Goal: Register for event/course

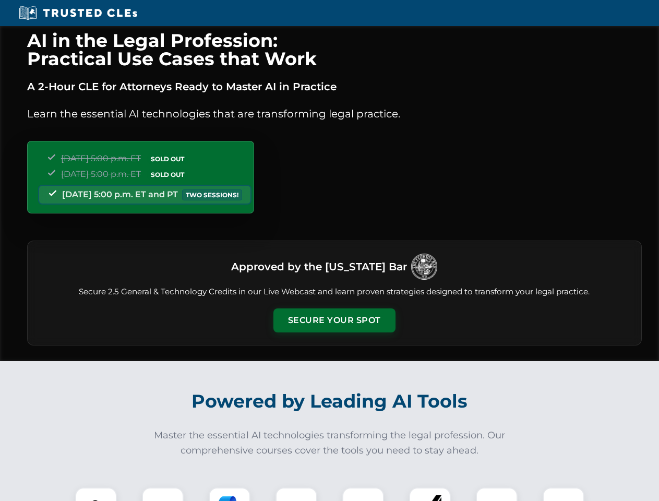
click at [334, 320] on button "Secure Your Spot" at bounding box center [334, 320] width 122 height 24
click at [96, 494] on img at bounding box center [96, 508] width 30 height 30
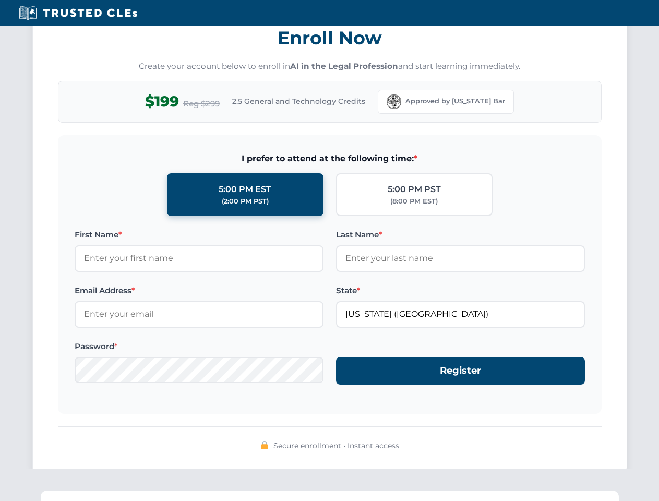
scroll to position [1024, 0]
